Goal: Information Seeking & Learning: Learn about a topic

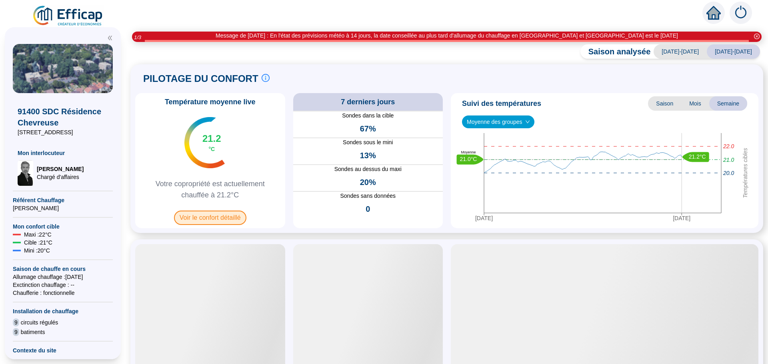
click at [213, 218] on span "Voir le confort détaillé" at bounding box center [210, 218] width 72 height 14
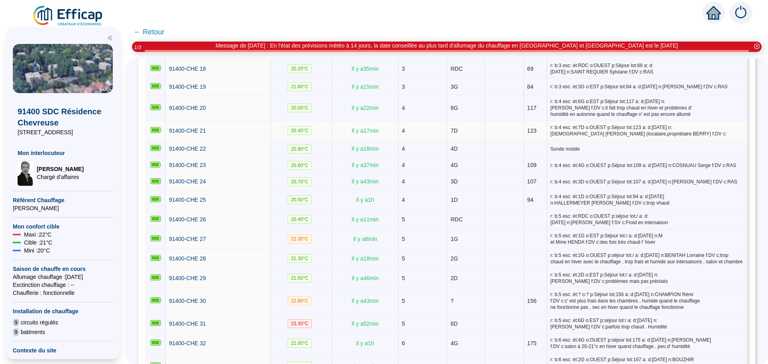
scroll to position [480, 0]
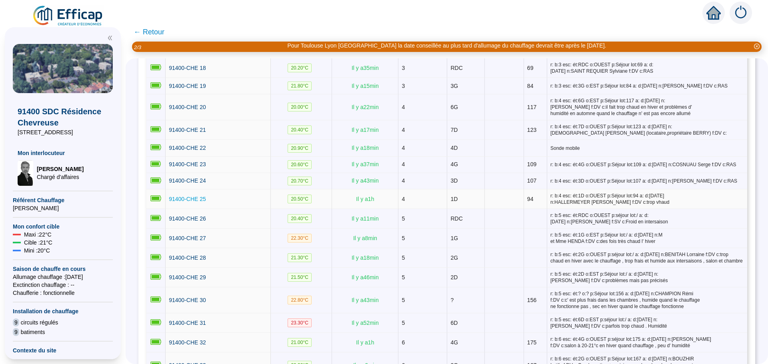
click at [186, 198] on span "91400-CHE 25" at bounding box center [187, 199] width 37 height 6
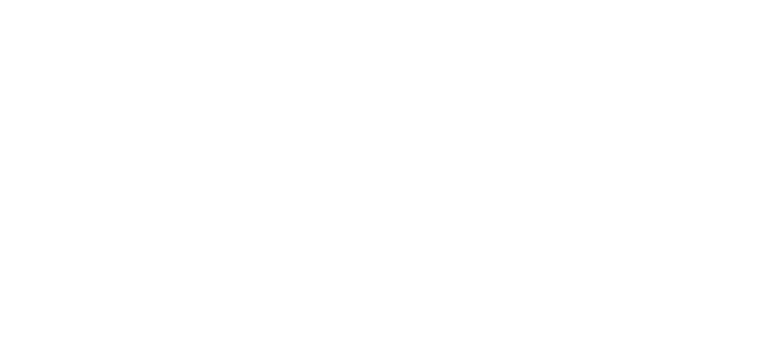
click at [186, 198] on div at bounding box center [384, 182] width 768 height 364
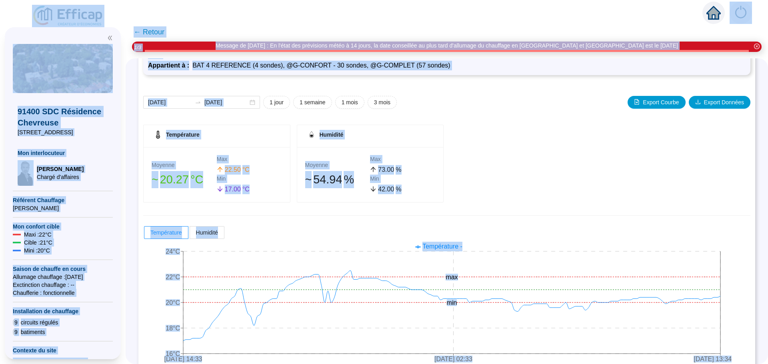
scroll to position [67, 0]
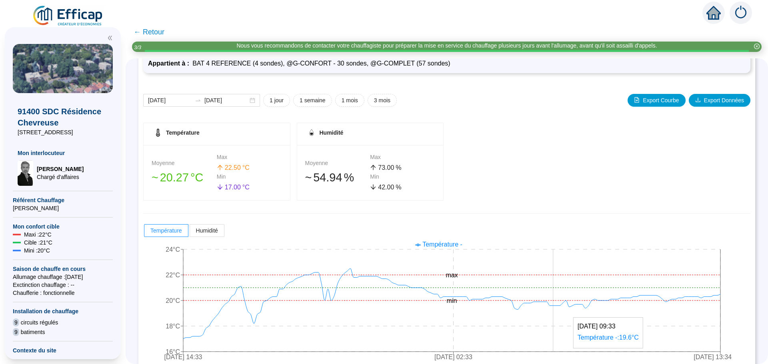
click at [558, 297] on icon "[DATE] 14:33 [DATE] 02:33 [DATE] 13:34 16°C 18°C 20°C 22°C 24°C min max" at bounding box center [440, 302] width 595 height 128
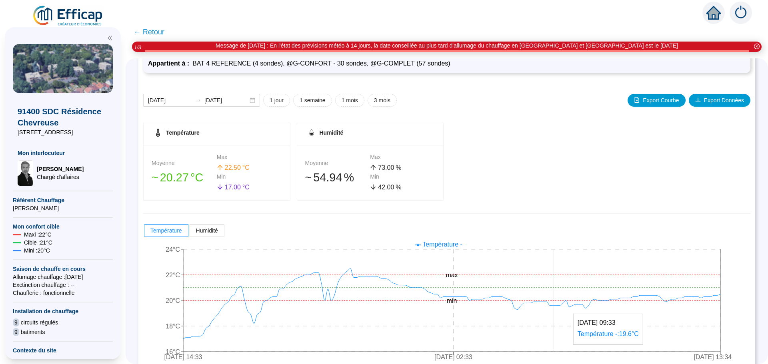
click at [557, 293] on icon "[DATE] 14:33 [DATE] 02:33 [DATE] 13:34 16°C 18°C 20°C 22°C 24°C min max" at bounding box center [440, 302] width 595 height 128
click at [552, 219] on div "Température Moyenne 󠁾~ 20 .27 °C Max 22 .50 °C Min 17 .00 °C Humidité Moyenne 󠁾…" at bounding box center [446, 244] width 607 height 243
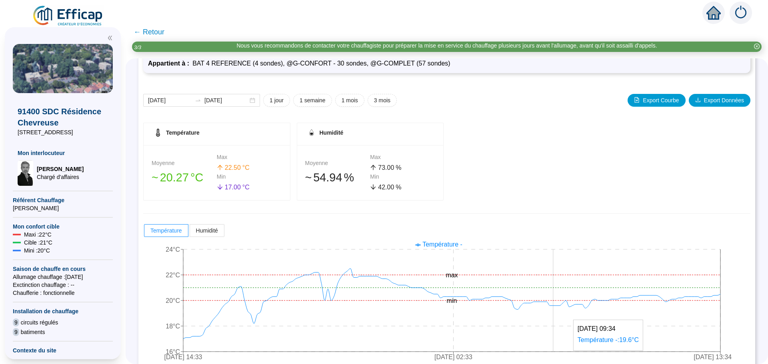
drag, startPoint x: 543, startPoint y: 303, endPoint x: 560, endPoint y: 299, distance: 17.3
click at [560, 299] on icon "[DATE] 14:33 [DATE] 02:33 [DATE] 13:34 16°C 18°C 20°C 22°C 24°C min max" at bounding box center [440, 302] width 595 height 128
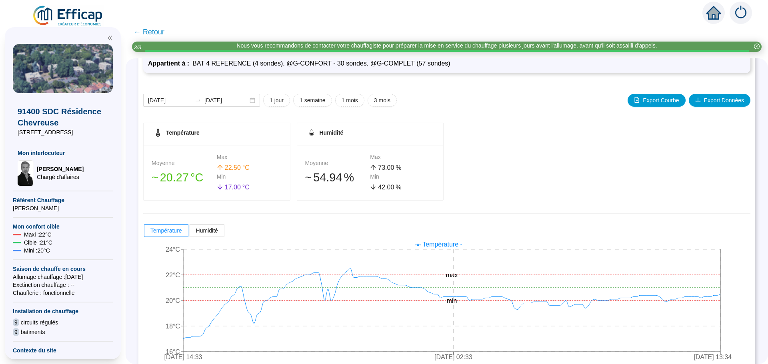
click at [656, 192] on div "Température Moyenne 󠁾~ 20 .27 °C Max 22 .50 °C Min 17 .00 °C Humidité Moyenne 󠁾…" at bounding box center [446, 162] width 607 height 78
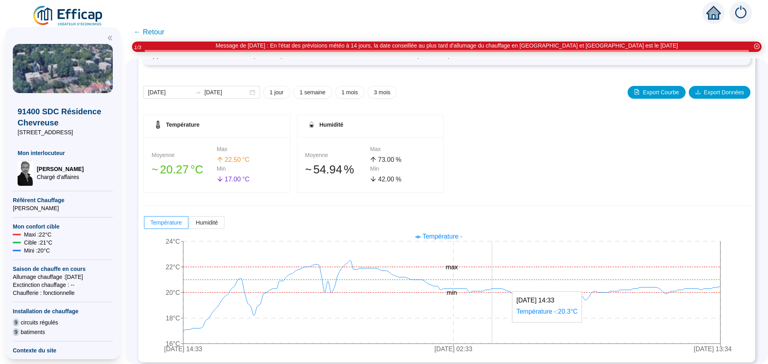
scroll to position [80, 0]
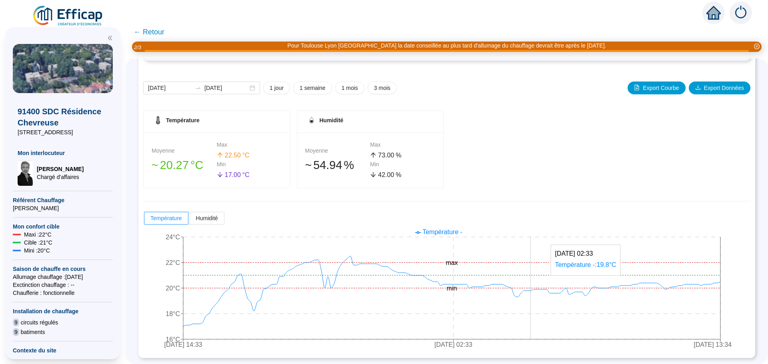
drag, startPoint x: 561, startPoint y: 307, endPoint x: 576, endPoint y: 270, distance: 39.1
click at [576, 270] on icon "[DATE] 14:33 [DATE] 02:33 [DATE] 13:34 16°C 18°C 20°C 22°C 24°C min max" at bounding box center [440, 290] width 595 height 128
click at [587, 197] on div "Température Moyenne 󠁾~ 20 .27 °C Max 22 .50 °C Min 17 .00 °C Humidité Moyenne 󠁾…" at bounding box center [446, 231] width 607 height 243
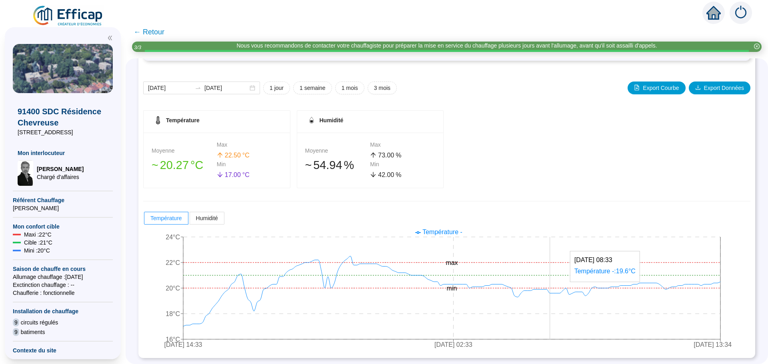
click at [555, 302] on icon "[DATE] 14:33 [DATE] 02:33 [DATE] 13:34 16°C 18°C 20°C 22°C 24°C min max" at bounding box center [440, 290] width 595 height 128
drag, startPoint x: 562, startPoint y: 304, endPoint x: 559, endPoint y: 302, distance: 4.3
click at [559, 302] on icon "[DATE] 14:33 [DATE] 02:33 [DATE] 13:34 16°C 18°C 20°C 22°C 24°C min max" at bounding box center [440, 290] width 595 height 128
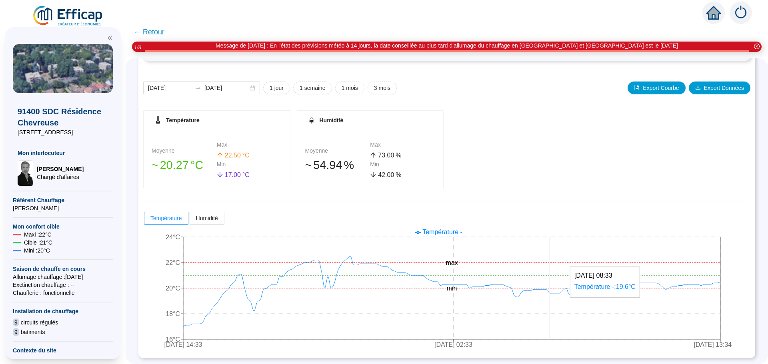
click at [557, 317] on icon "[DATE] 14:33 [DATE] 02:33 [DATE] 13:34 16°C 18°C 20°C 22°C 24°C min max" at bounding box center [440, 290] width 595 height 128
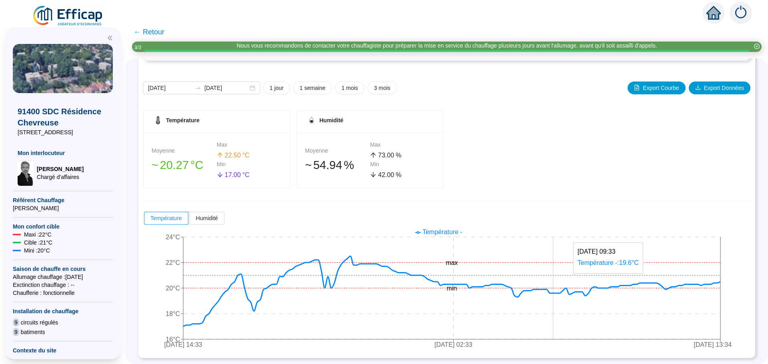
click at [557, 293] on icon at bounding box center [451, 291] width 537 height 70
drag, startPoint x: 541, startPoint y: 277, endPoint x: 555, endPoint y: 276, distance: 14.4
click at [555, 276] on icon "[DATE] 14:33 [DATE] 02:33 [DATE] 13:34 16°C 18°C 20°C 22°C 24°C min max" at bounding box center [440, 290] width 595 height 128
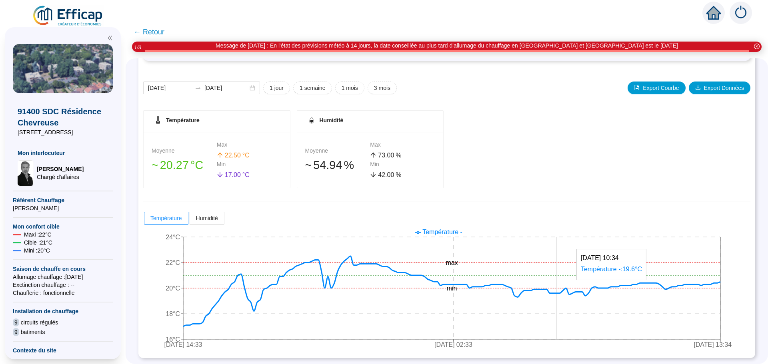
drag, startPoint x: 557, startPoint y: 307, endPoint x: 561, endPoint y: 300, distance: 7.5
click at [561, 300] on icon "[DATE] 14:33 [DATE] 02:33 [DATE] 13:34 16°C 18°C 20°C 22°C 24°C min max" at bounding box center [440, 290] width 595 height 128
click at [559, 300] on icon "[DATE] 14:33 [DATE] 02:33 [DATE] 13:34 16°C 18°C 20°C 22°C 24°C min max" at bounding box center [440, 290] width 595 height 128
